Goal: Information Seeking & Learning: Compare options

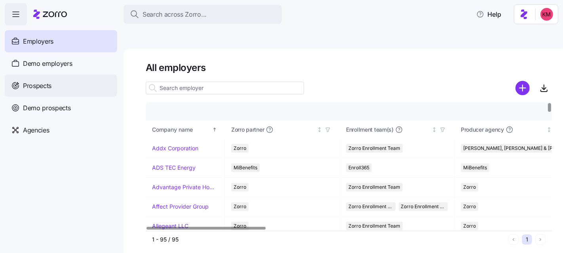
click at [45, 86] on span "Prospects" at bounding box center [37, 86] width 28 height 10
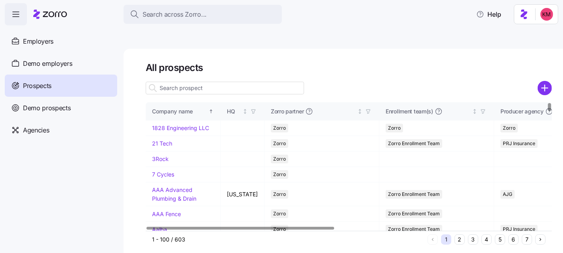
click at [230, 82] on input at bounding box center [225, 88] width 158 height 13
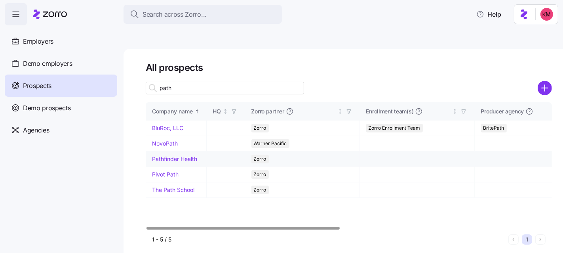
type input "path"
drag, startPoint x: 174, startPoint y: 141, endPoint x: 376, endPoint y: 158, distance: 202.1
click at [174, 155] on link "Pathfinder Health" at bounding box center [174, 158] width 45 height 7
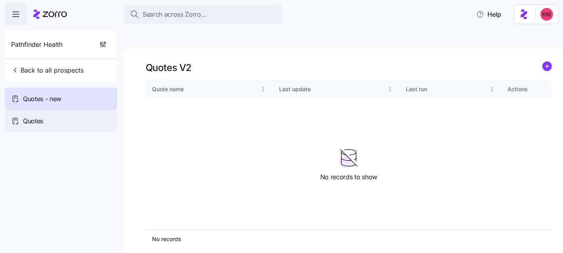
click at [50, 122] on div "Quotes" at bounding box center [61, 121] width 112 height 22
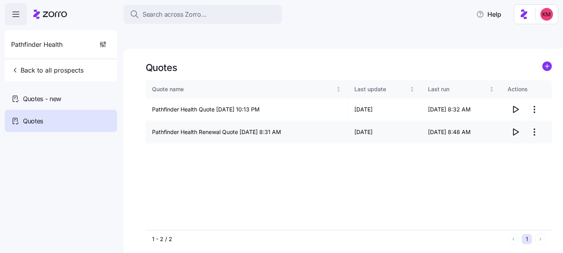
click at [516, 127] on icon "button" at bounding box center [515, 131] width 9 height 9
